Goal: Book appointment/travel/reservation: Register for event/course

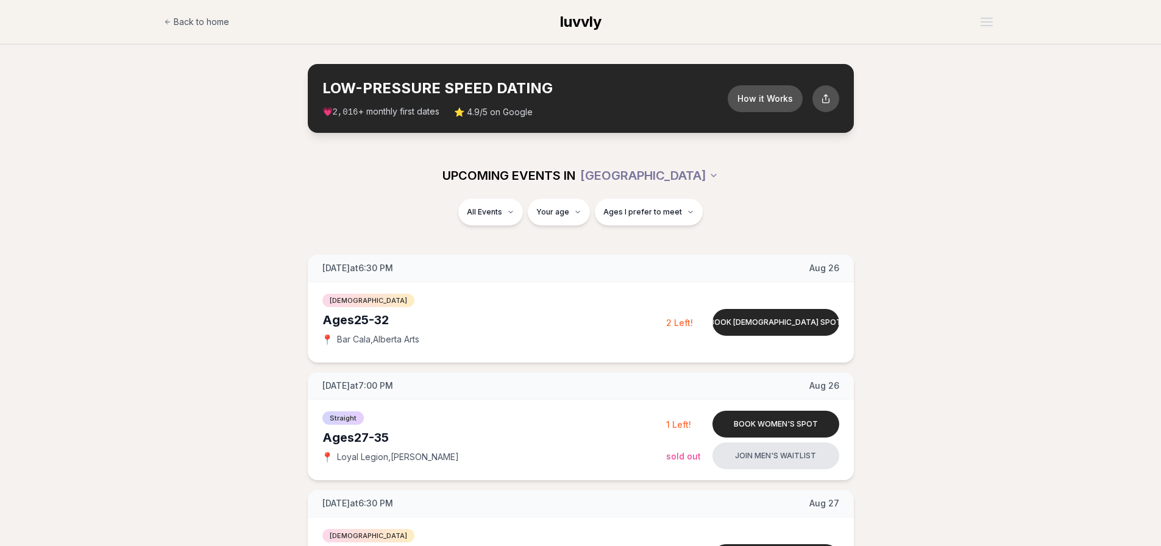
click at [653, 215] on span "Ages I prefer to meet" at bounding box center [642, 212] width 79 height 10
click at [653, 247] on div "Please enter your age first" at bounding box center [647, 247] width 107 height 22
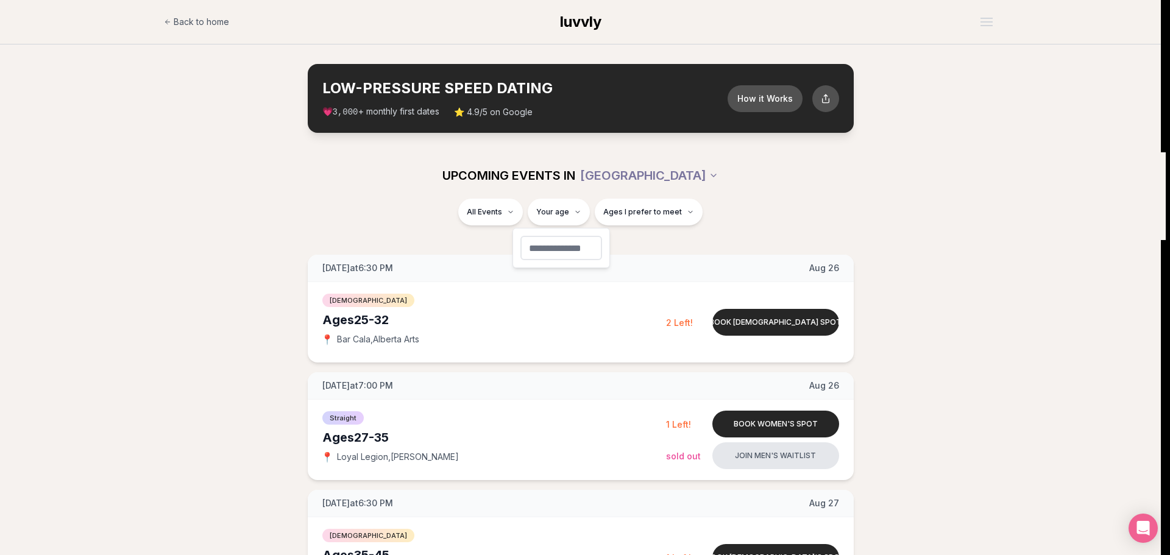
type input "**"
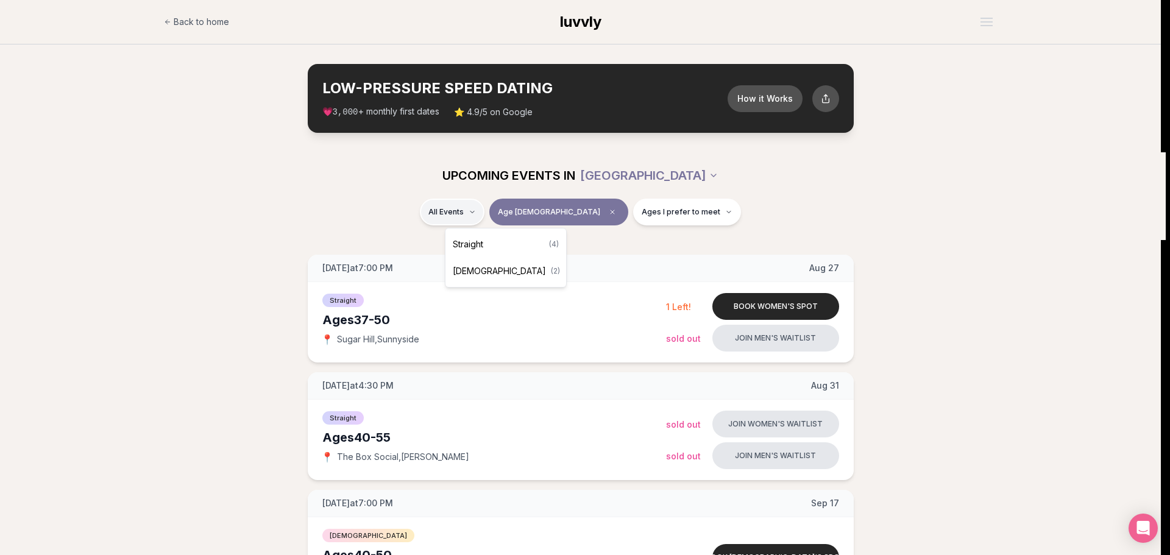
click at [460, 247] on span "Straight" at bounding box center [468, 244] width 30 height 12
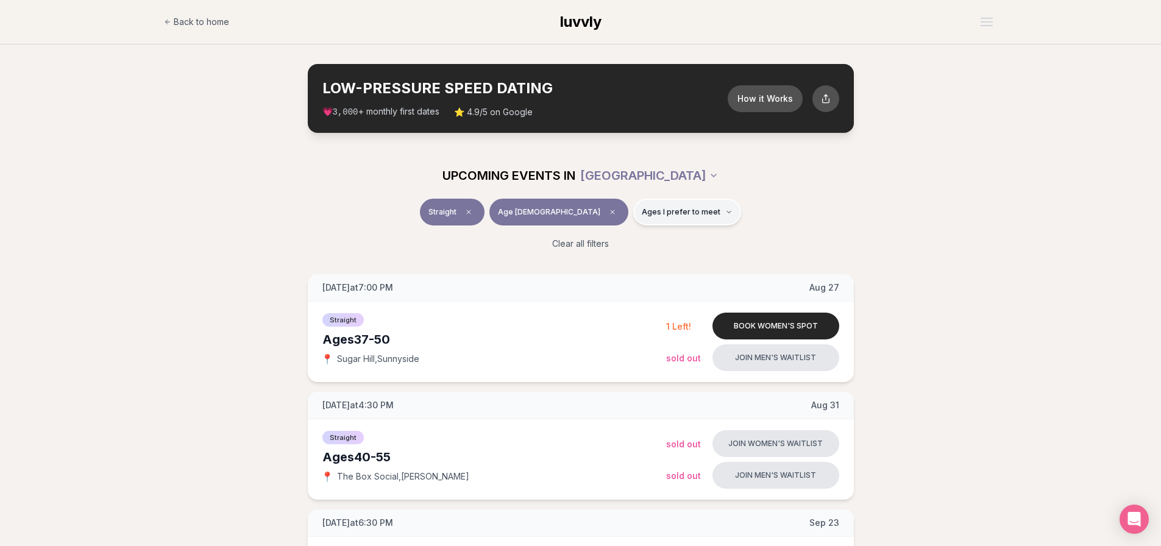
click at [673, 218] on button "Ages I prefer to meet" at bounding box center [687, 212] width 108 height 27
click at [601, 257] on button "Around my age" at bounding box center [600, 259] width 10 height 10
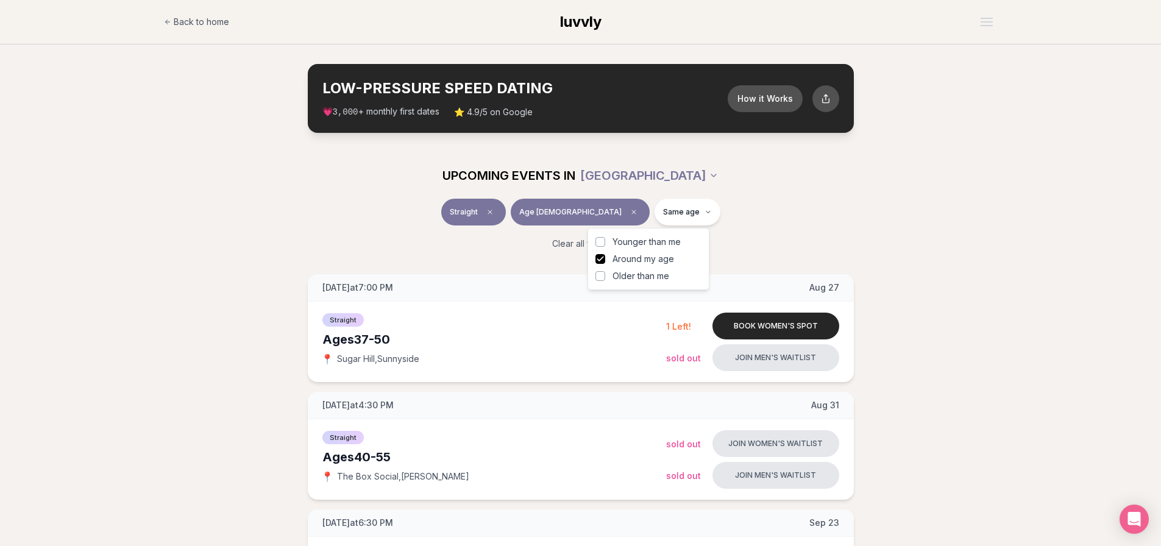
click at [605, 238] on label "Younger than me" at bounding box center [648, 242] width 106 height 12
click at [605, 238] on button "Younger than me" at bounding box center [600, 242] width 10 height 10
click at [890, 255] on div "Clear all filters" at bounding box center [581, 243] width 683 height 27
